Goal: Information Seeking & Learning: Learn about a topic

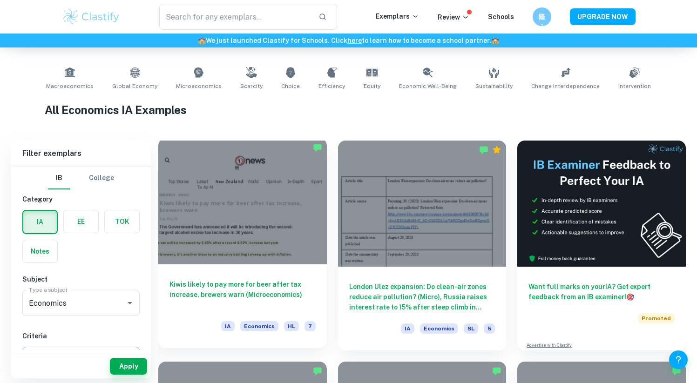
scroll to position [175, 0]
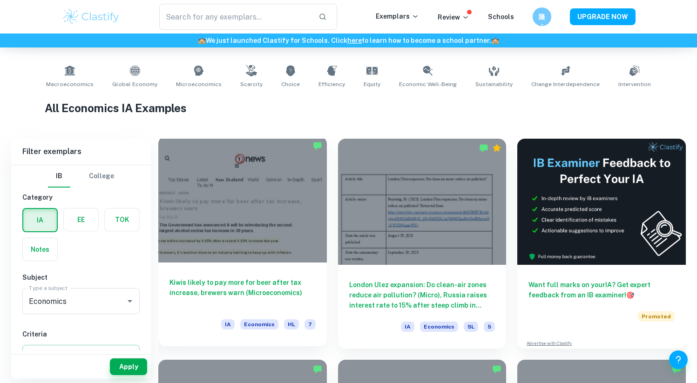
click at [208, 204] on div at bounding box center [242, 199] width 169 height 126
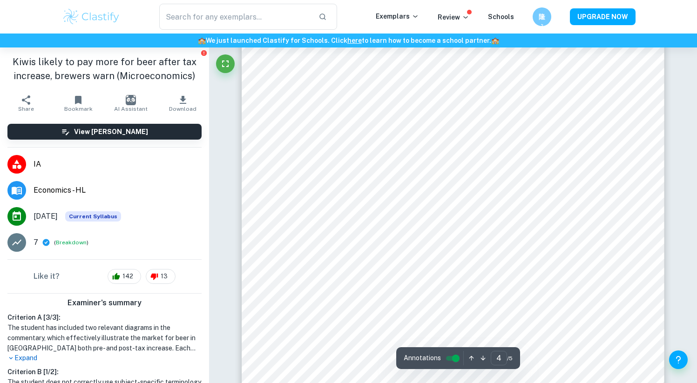
scroll to position [1950, 0]
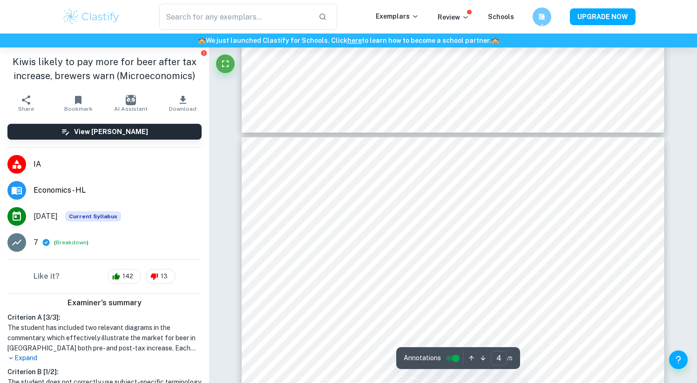
type input "5"
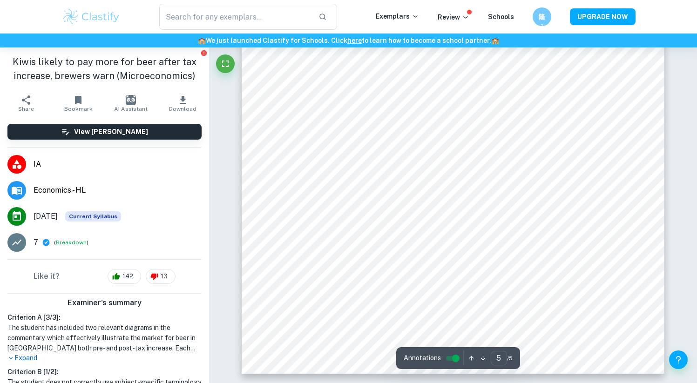
scroll to position [2504, 0]
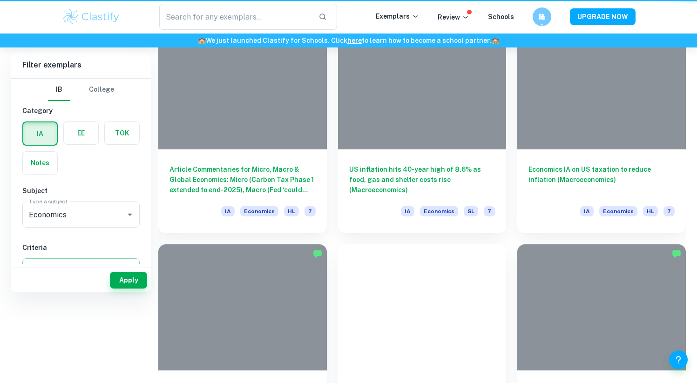
scroll to position [175, 0]
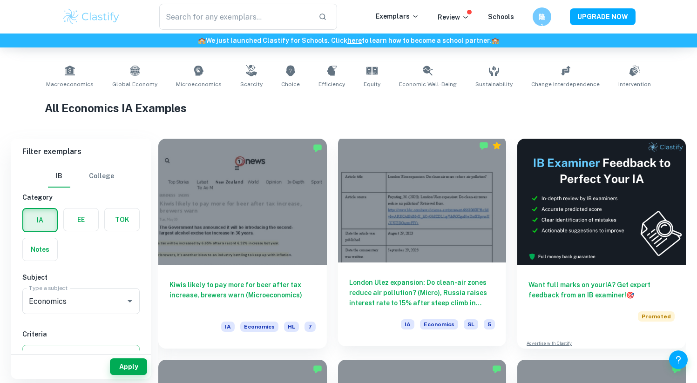
click at [464, 223] on div at bounding box center [422, 199] width 169 height 126
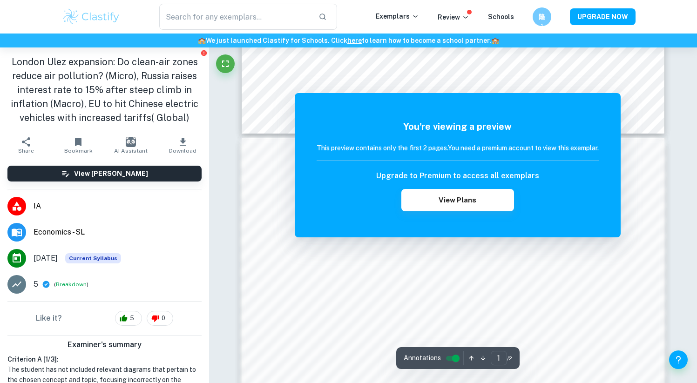
scroll to position [836, 0]
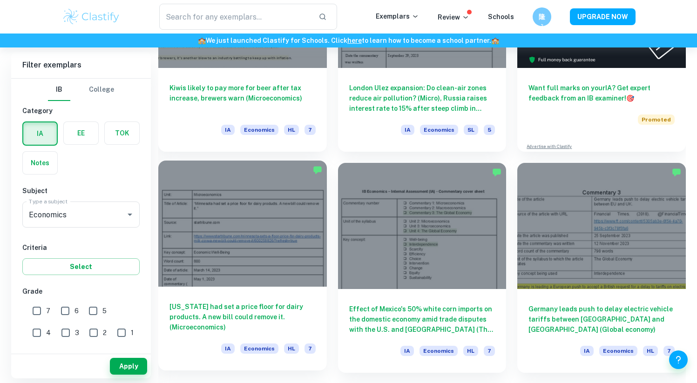
scroll to position [387, 0]
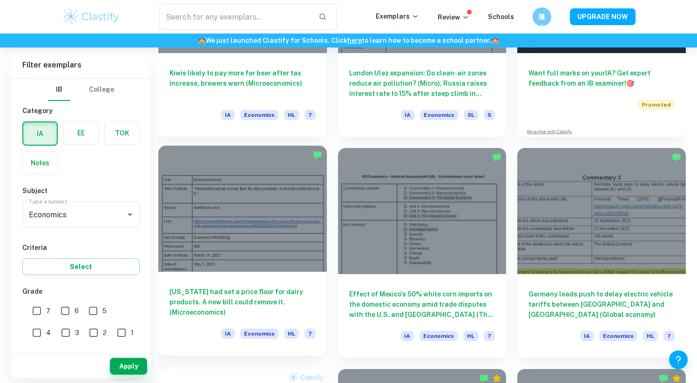
click at [272, 261] on div at bounding box center [242, 209] width 169 height 126
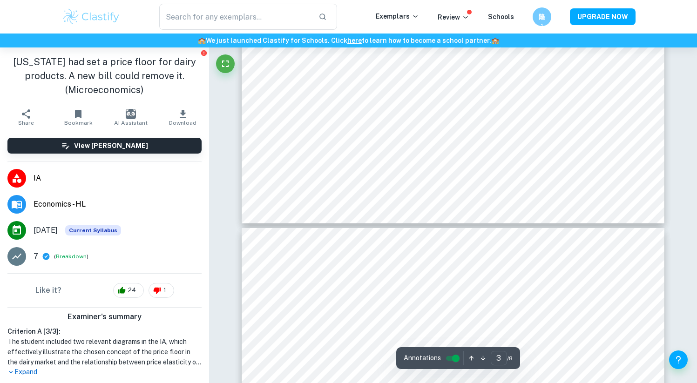
type input "4"
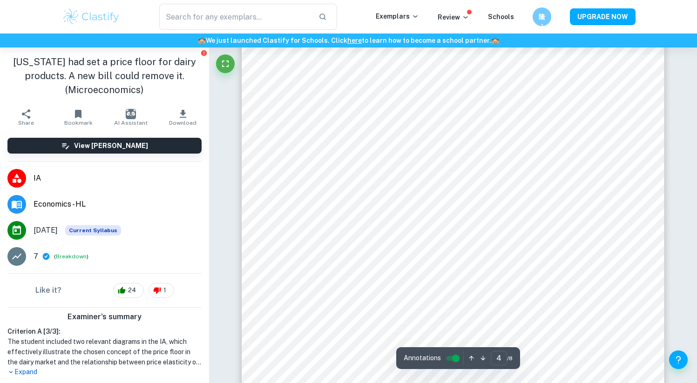
scroll to position [2020, 0]
